Goal: Task Accomplishment & Management: Manage account settings

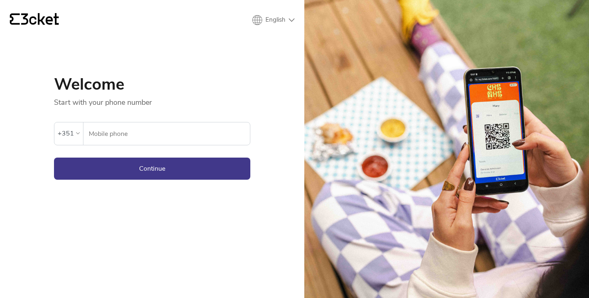
click at [180, 136] on input "Mobile phone" at bounding box center [169, 133] width 162 height 23
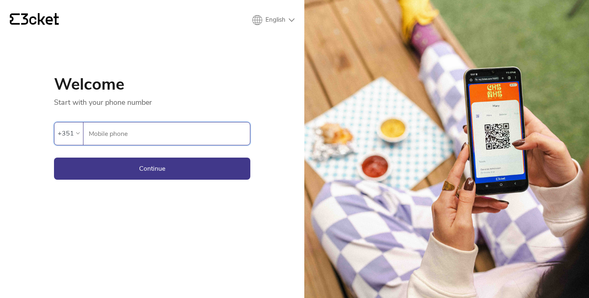
paste input "CreativRoad123@"
type input "CreativRoad123@"
paste input "913460893"
type input "913460893"
click at [124, 169] on button "Continue" at bounding box center [152, 169] width 196 height 22
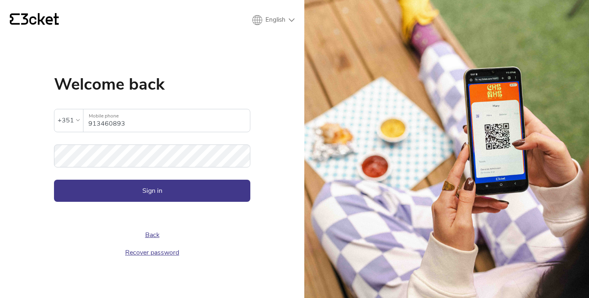
click at [2, 186] on div "{' '} English English Português Español Welcome back The inserted password is i…" at bounding box center [152, 149] width 304 height 298
click at [148, 186] on button "Sign in" at bounding box center [152, 191] width 196 height 22
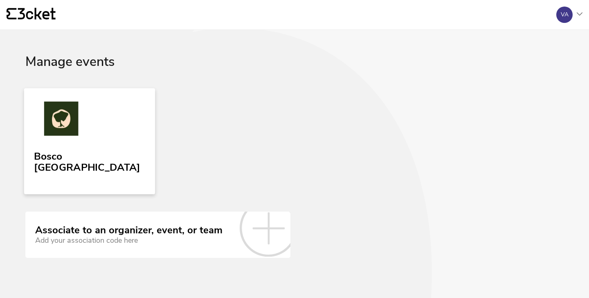
click at [77, 124] on img at bounding box center [61, 120] width 54 height 38
